Goal: Find specific page/section: Find specific page/section

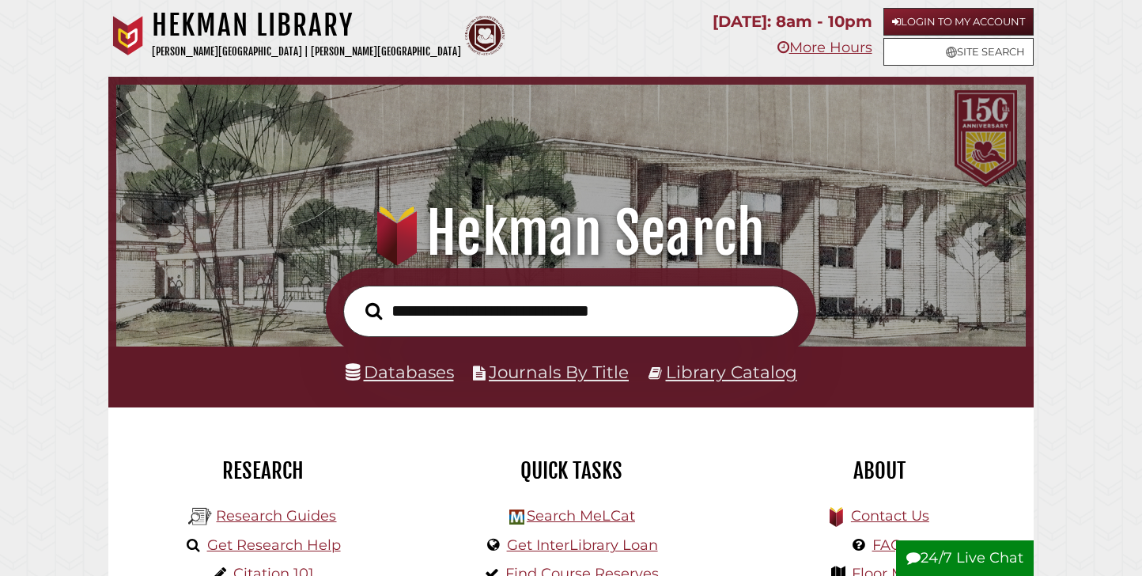
scroll to position [301, 902]
click at [419, 377] on link "Databases" at bounding box center [400, 372] width 108 height 21
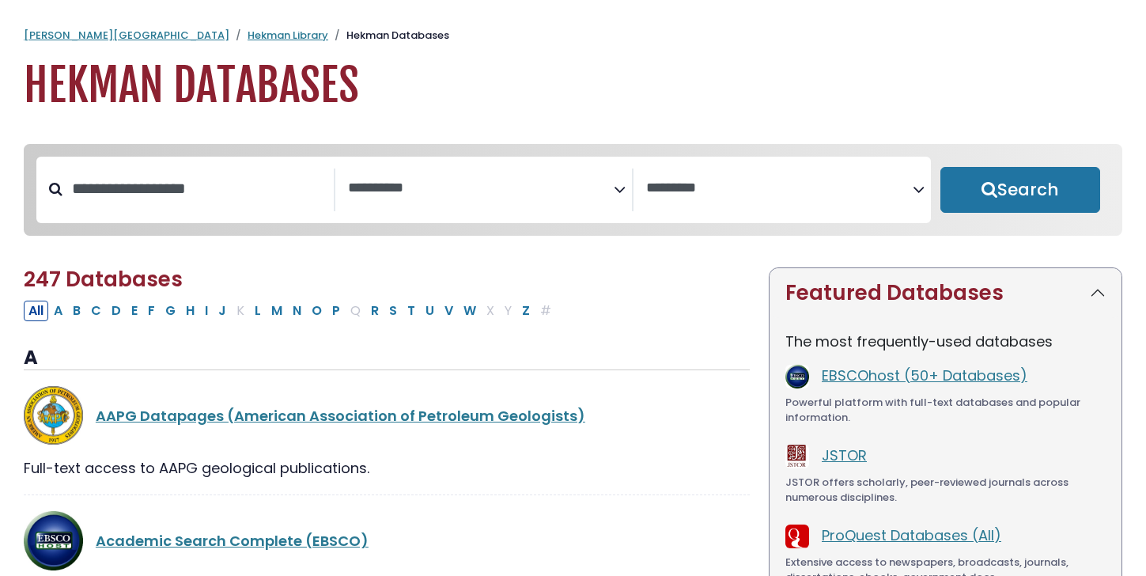
select select "Database Subject Filter"
select select "Database Vendors Filter"
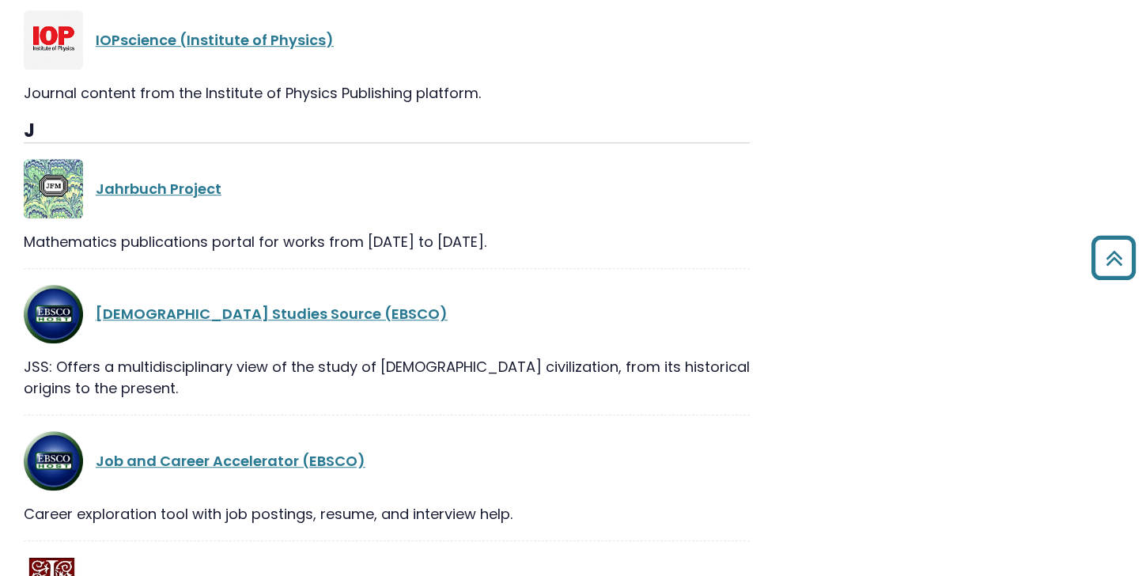
scroll to position [18281, 0]
click at [127, 575] on link "JSTOR" at bounding box center [119, 585] width 47 height 20
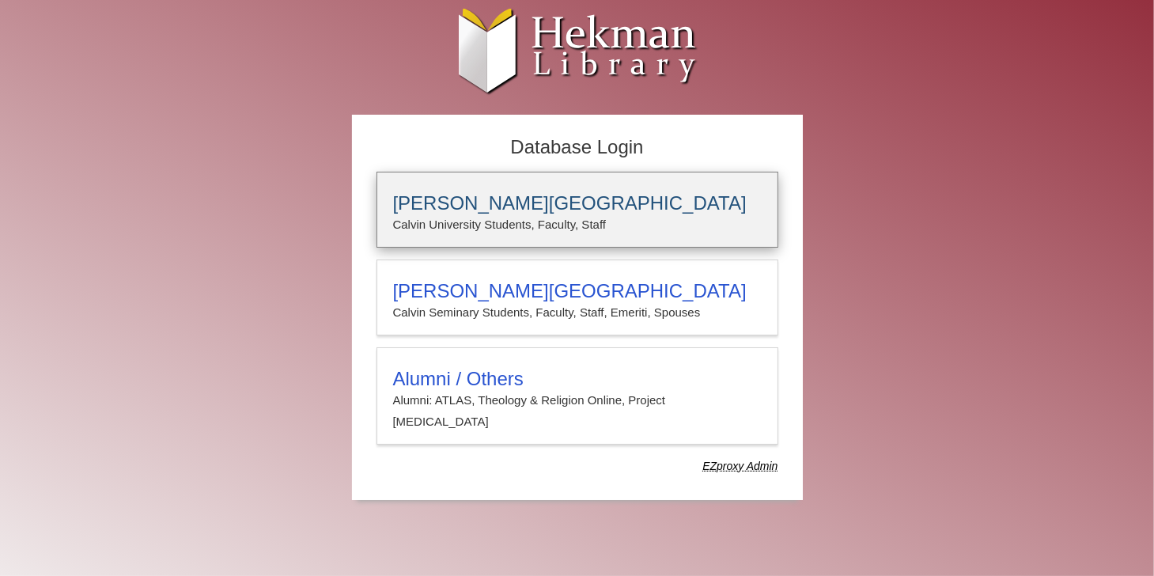
type input "**********"
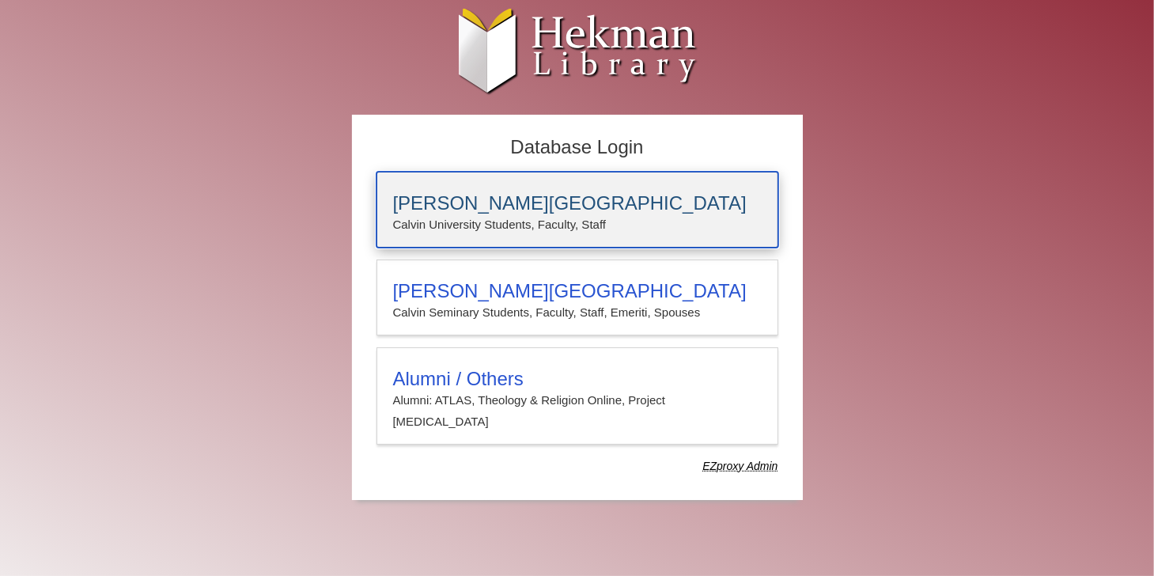
click at [443, 210] on h3 "[PERSON_NAME][GEOGRAPHIC_DATA]" at bounding box center [577, 203] width 369 height 22
click at [520, 225] on p "Calvin University Students, Faculty, Staff" at bounding box center [577, 224] width 369 height 21
